Goal: Task Accomplishment & Management: Use online tool/utility

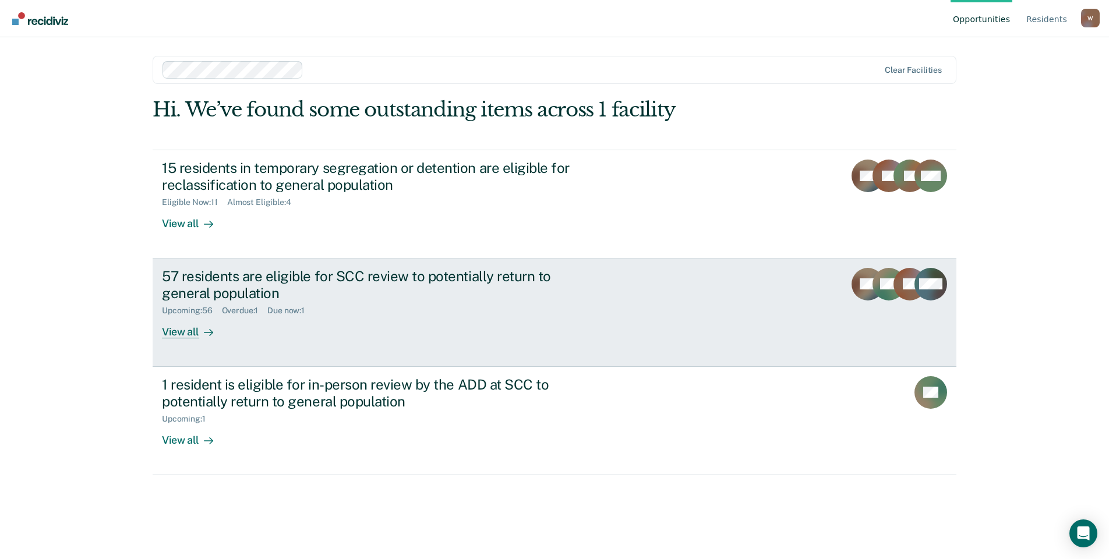
click at [177, 336] on div "View all" at bounding box center [194, 327] width 65 height 23
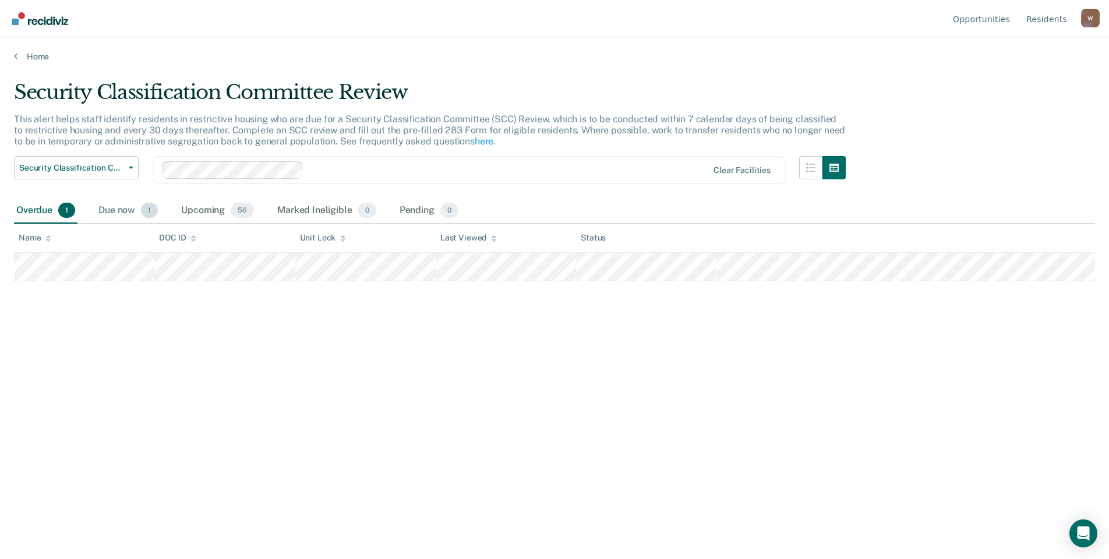
click at [119, 213] on div "Due now 1" at bounding box center [128, 211] width 64 height 26
click at [204, 208] on div "Upcoming 56" at bounding box center [217, 211] width 77 height 26
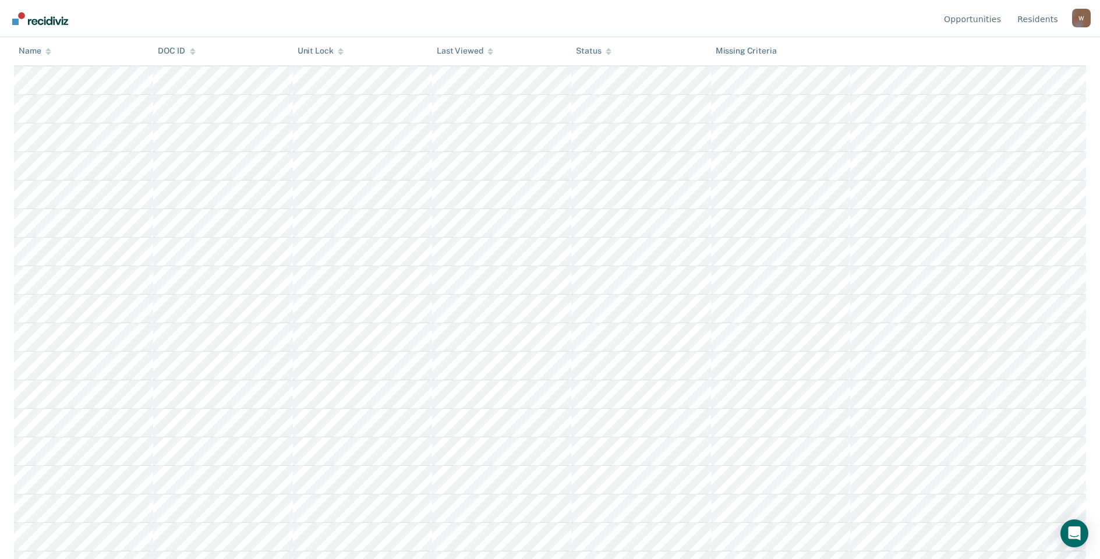
scroll to position [10, 0]
